Goal: Check status: Check status

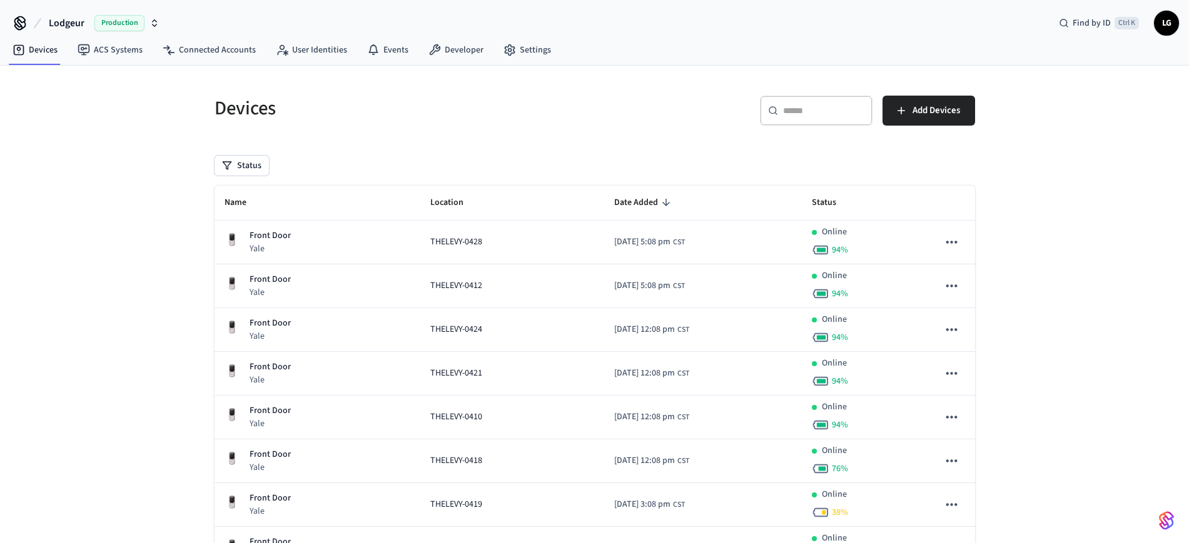
click at [846, 111] on input "text" at bounding box center [823, 110] width 81 height 13
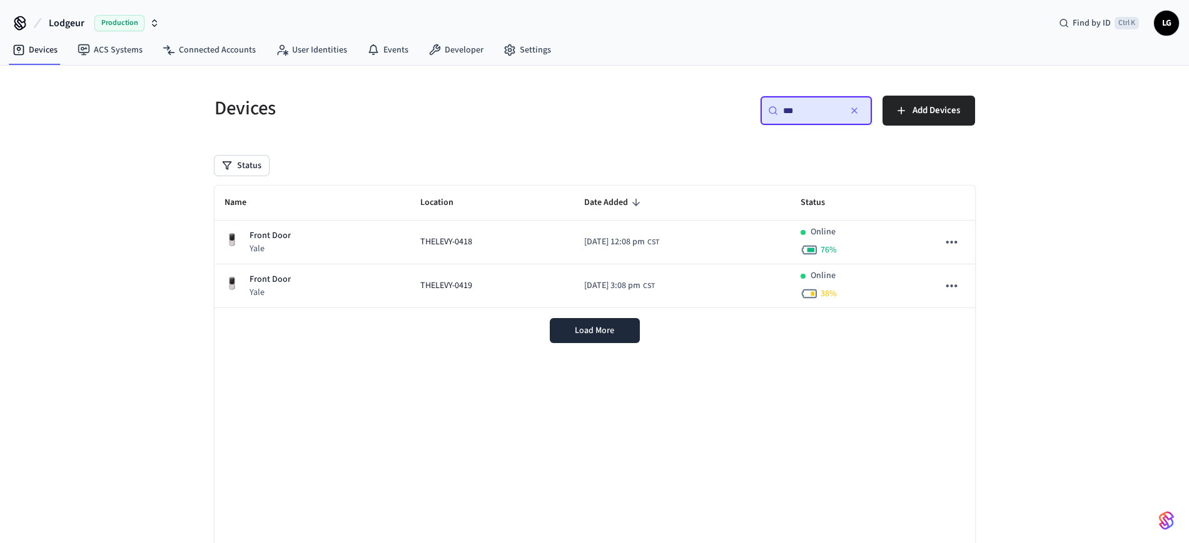
type input "***"
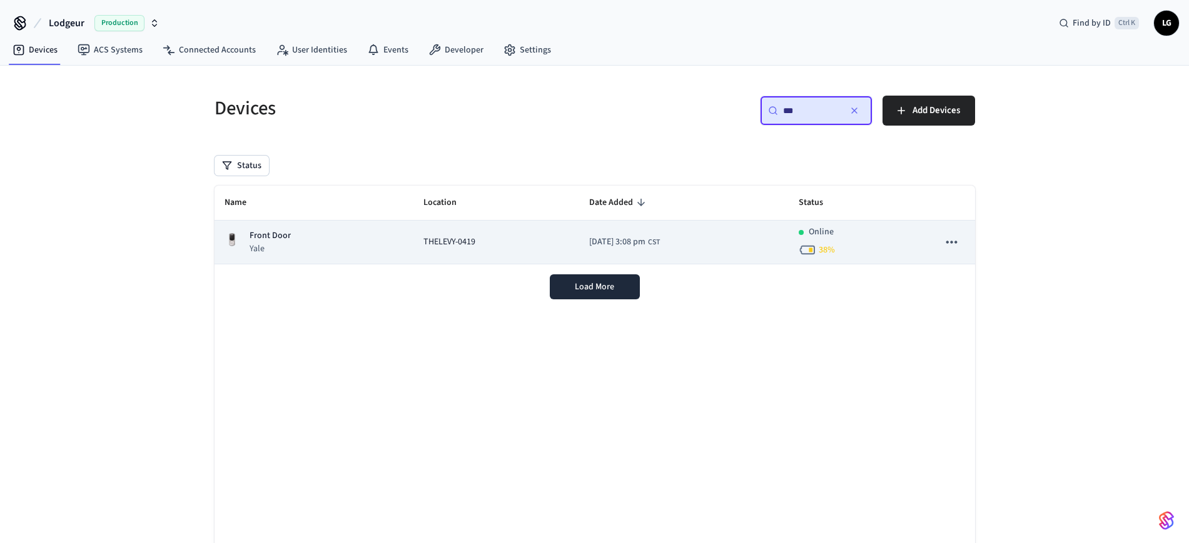
click at [341, 236] on div "Front Door Yale" at bounding box center [313, 242] width 179 height 26
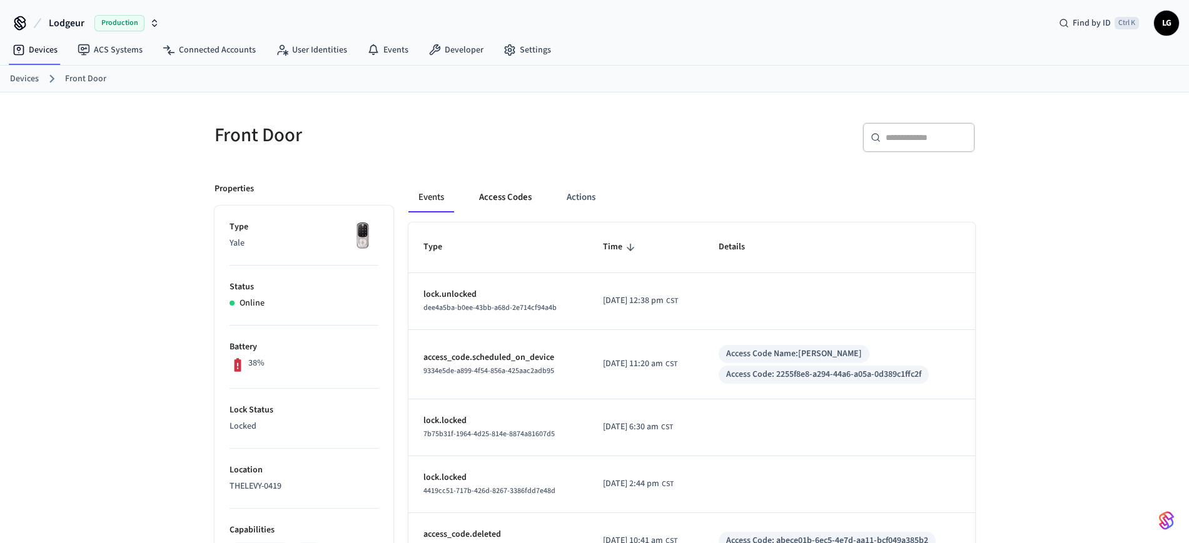
click at [518, 202] on button "Access Codes" at bounding box center [505, 198] width 73 height 30
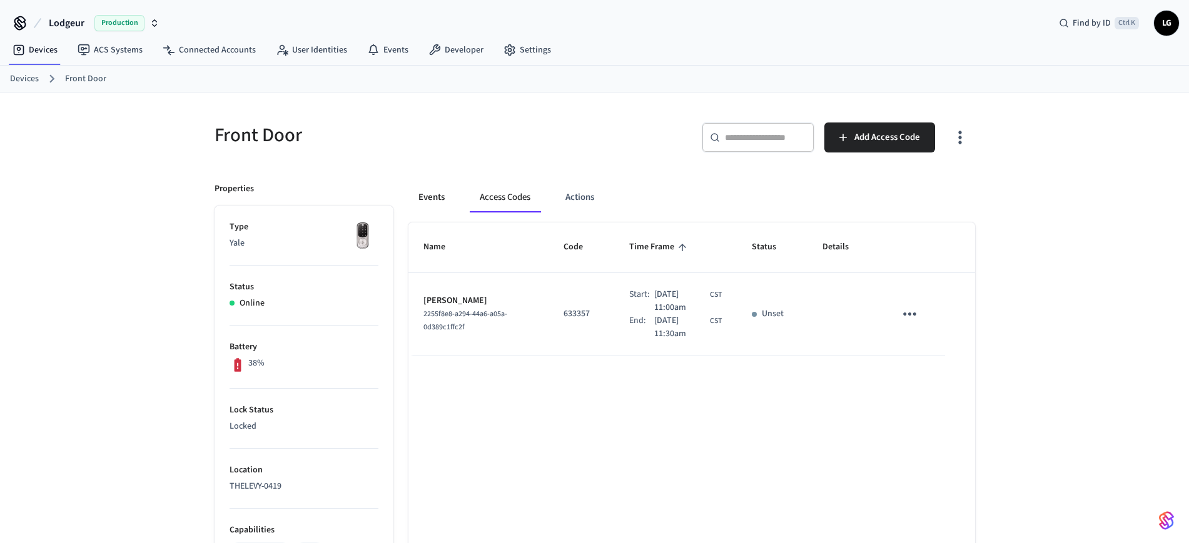
click at [440, 191] on button "Events" at bounding box center [431, 198] width 46 height 30
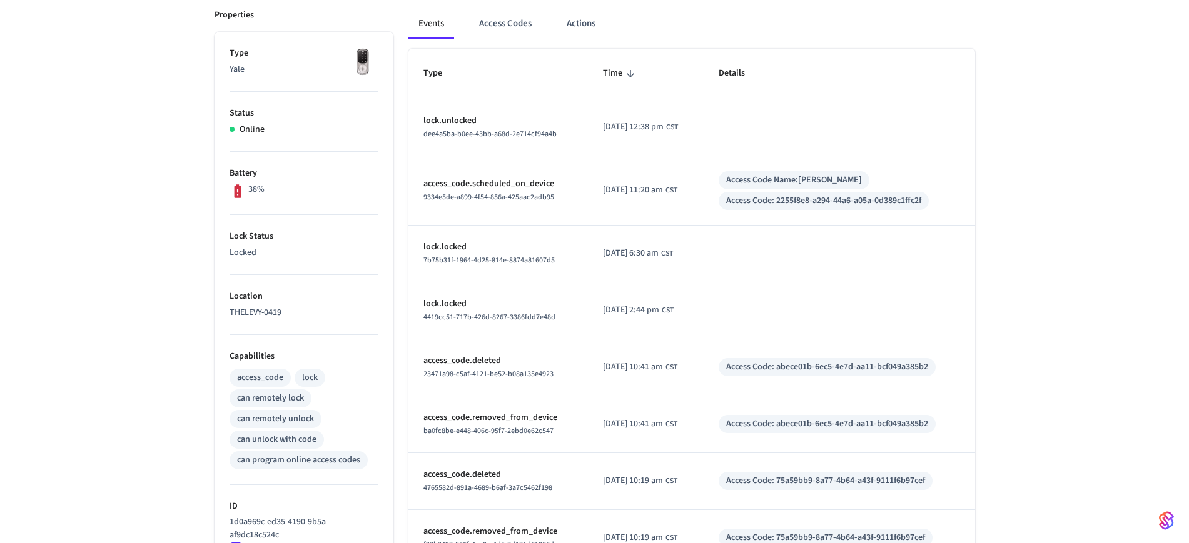
scroll to position [149, 0]
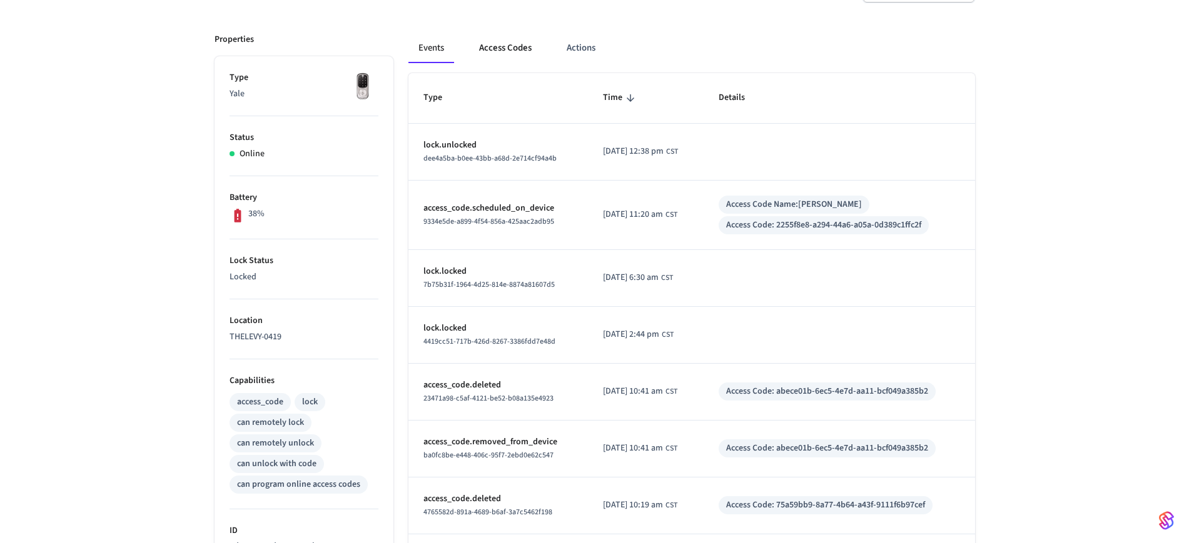
click at [523, 45] on button "Access Codes" at bounding box center [505, 48] width 73 height 30
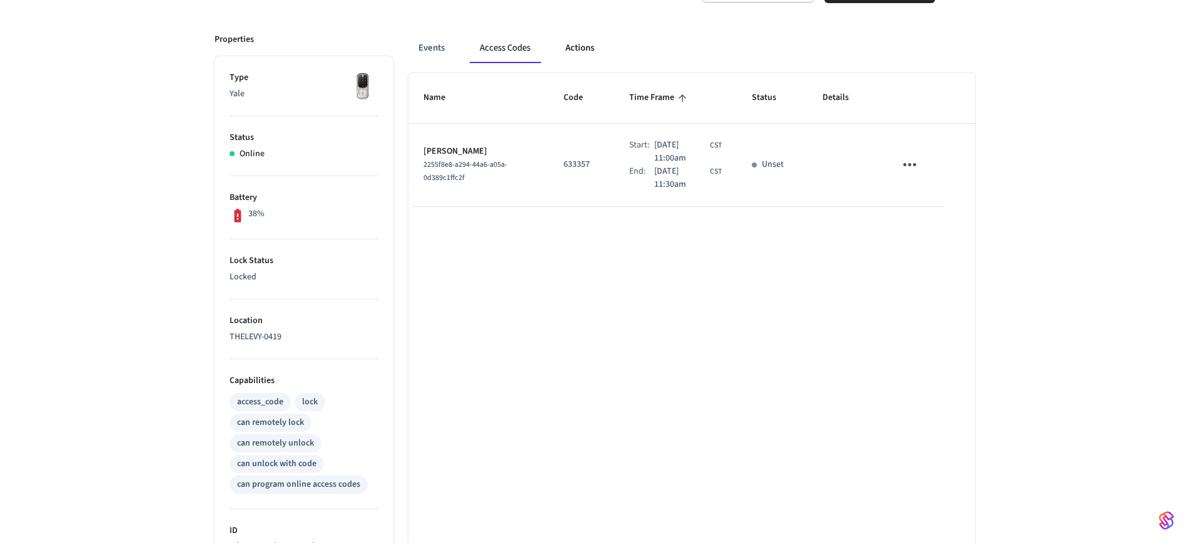
click at [598, 59] on button "Actions" at bounding box center [579, 48] width 49 height 30
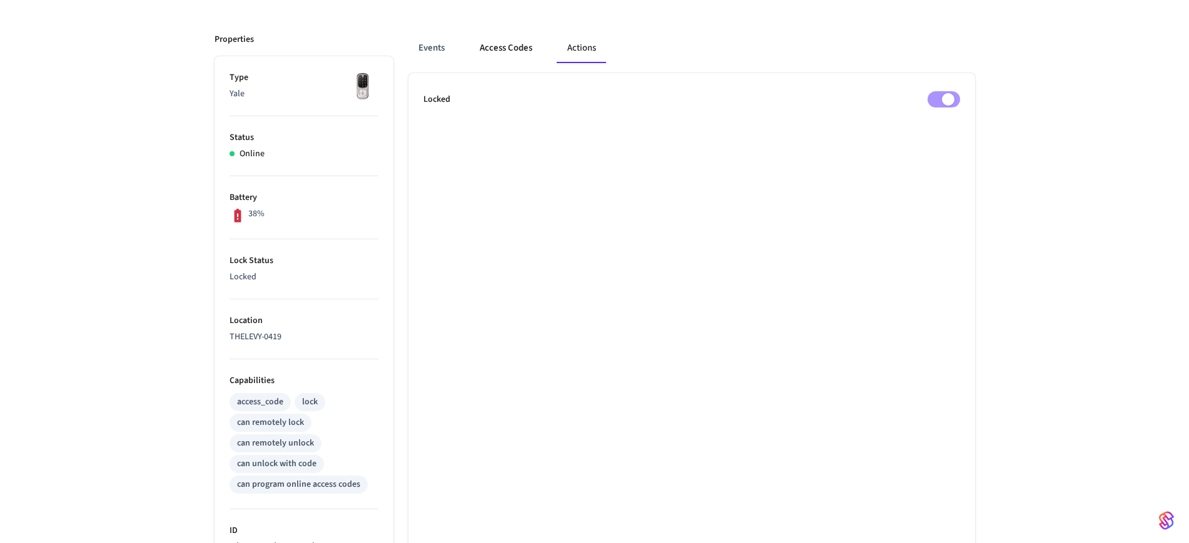
click at [496, 44] on button "Access Codes" at bounding box center [506, 48] width 73 height 30
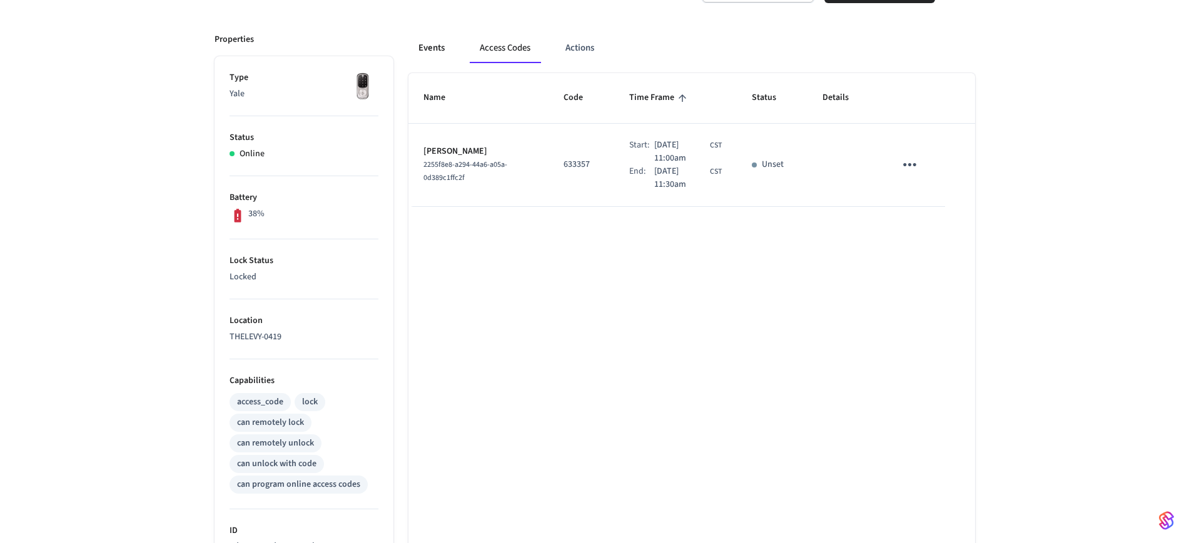
click at [441, 37] on button "Events" at bounding box center [431, 48] width 46 height 30
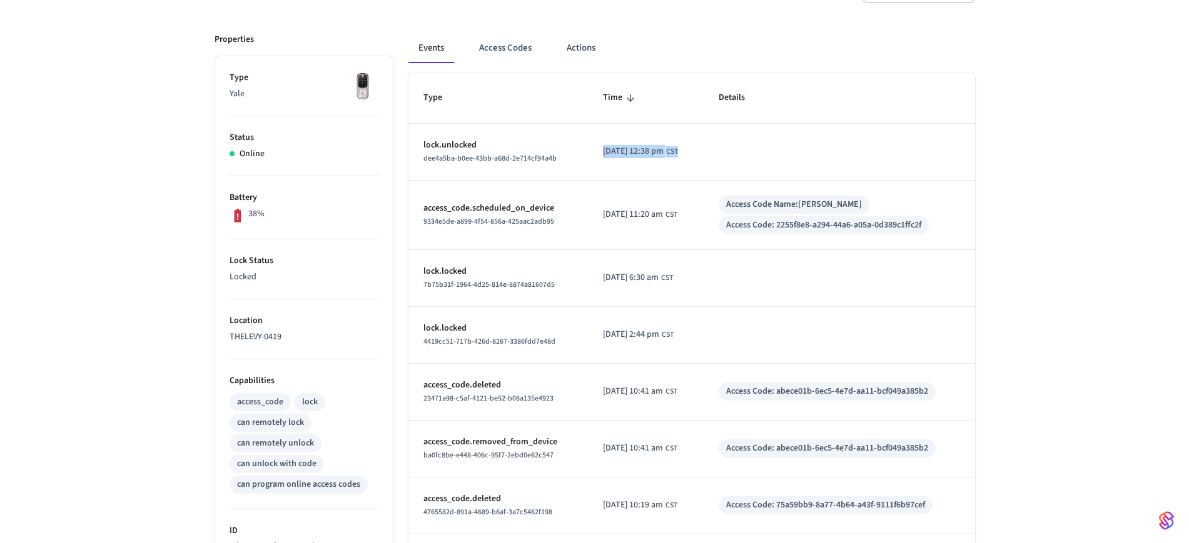
drag, startPoint x: 695, startPoint y: 150, endPoint x: 617, endPoint y: 142, distance: 78.0
click at [617, 142] on td "[DATE] 12:38 pm CST" at bounding box center [645, 152] width 115 height 57
copy div "[DATE] 12:38 pm CST"
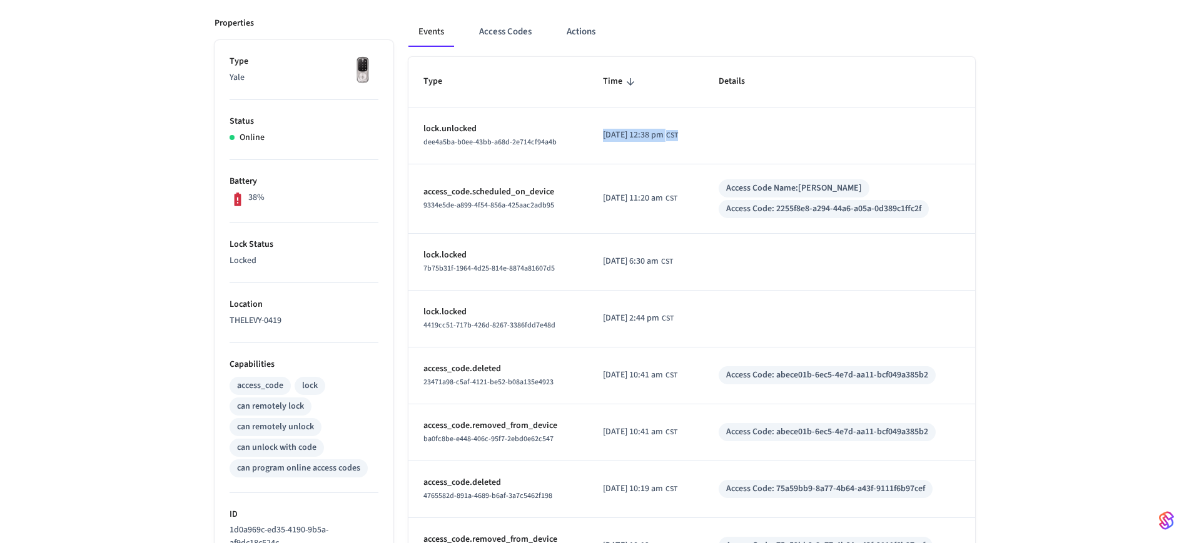
scroll to position [0, 0]
